Goal: Transaction & Acquisition: Purchase product/service

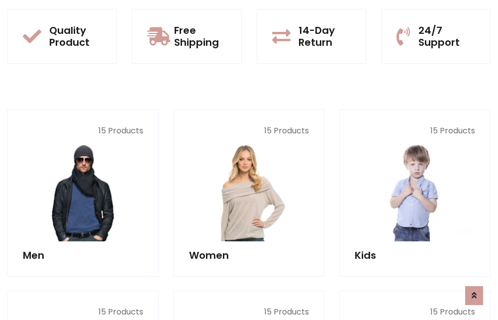
scroll to position [862, 0]
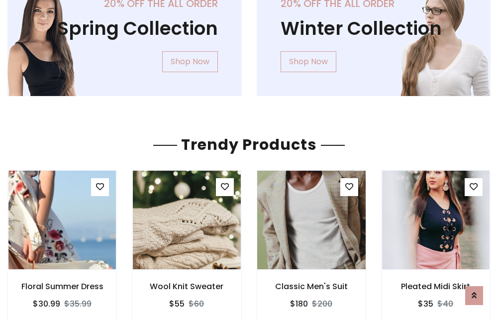
click at [311, 220] on img at bounding box center [311, 219] width 129 height 239
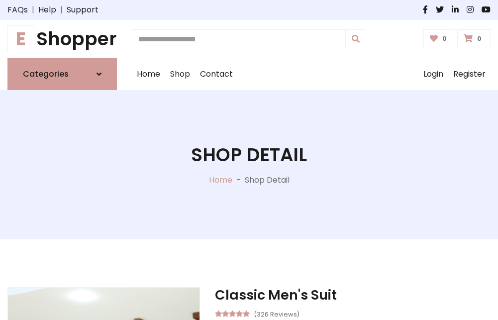
click at [62, 39] on h1 "E Shopper" at bounding box center [61, 39] width 109 height 22
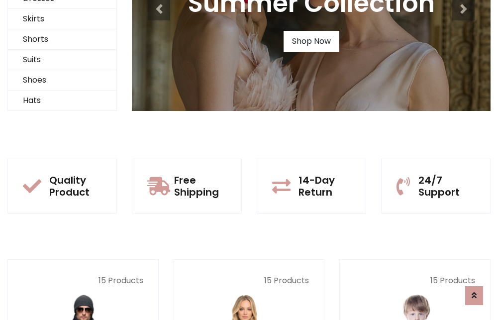
scroll to position [96, 0]
